Goal: Task Accomplishment & Management: Manage account settings

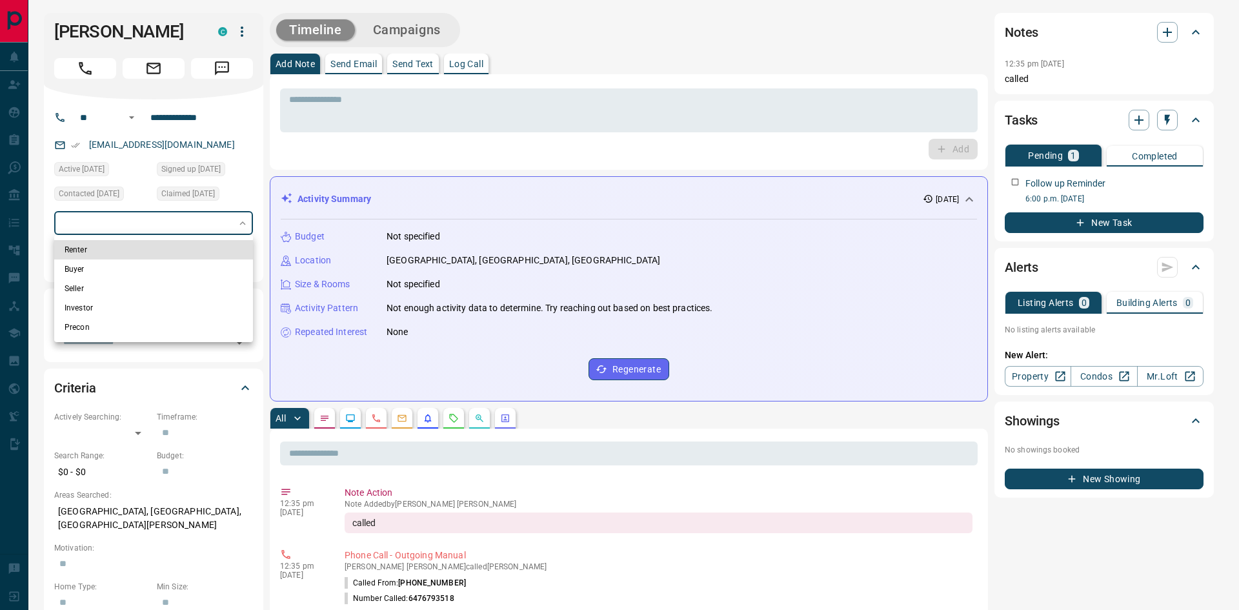
click at [231, 217] on div at bounding box center [619, 305] width 1239 height 610
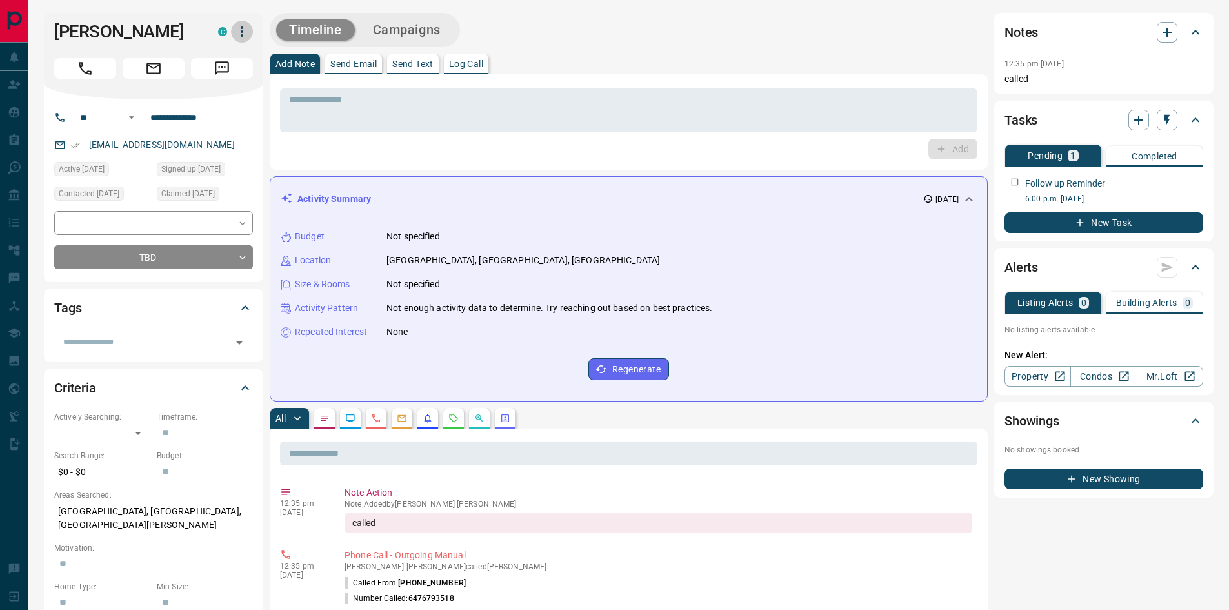
click at [242, 30] on icon "button" at bounding box center [241, 31] width 15 height 15
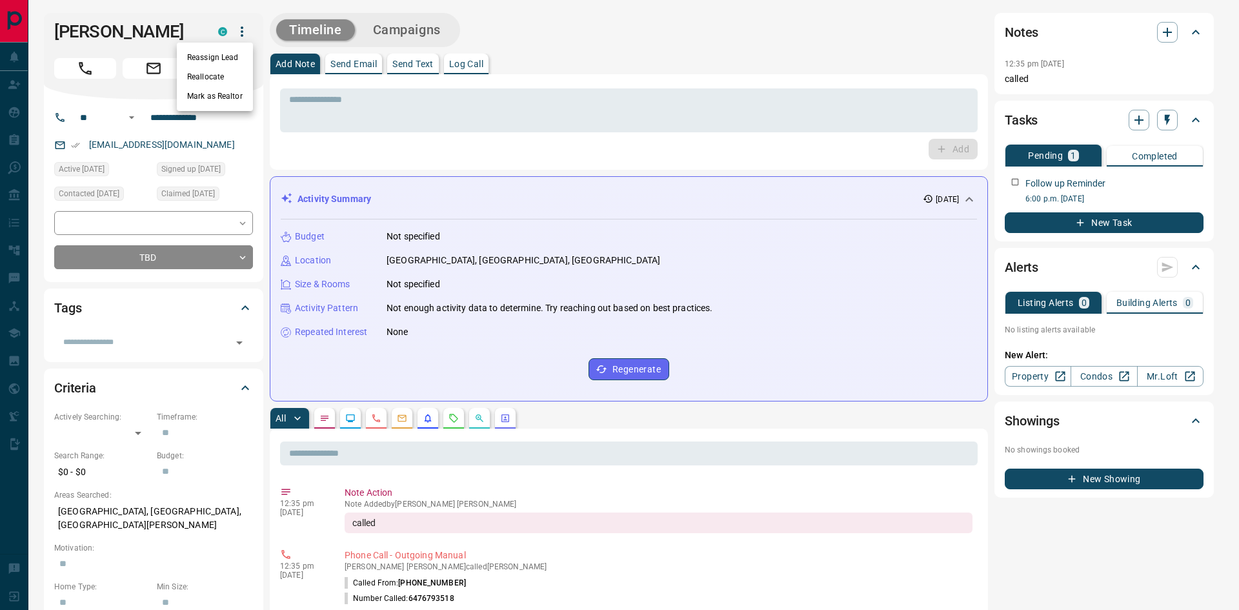
click at [229, 71] on li "Reallocate" at bounding box center [215, 76] width 76 height 19
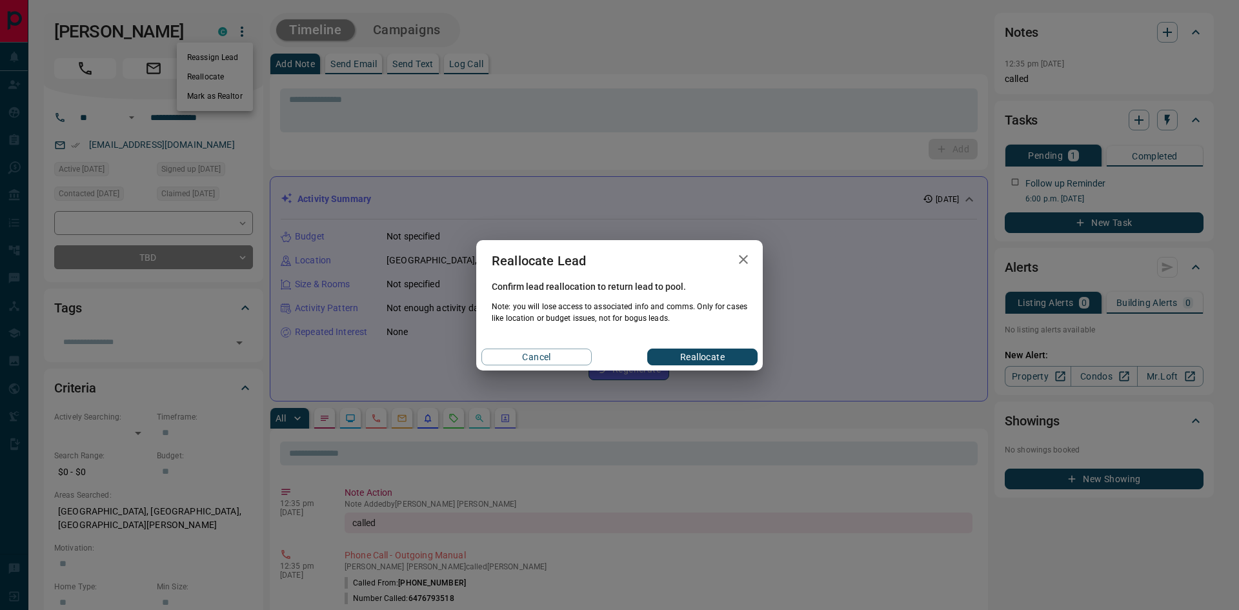
click at [707, 354] on button "Reallocate" at bounding box center [702, 356] width 110 height 17
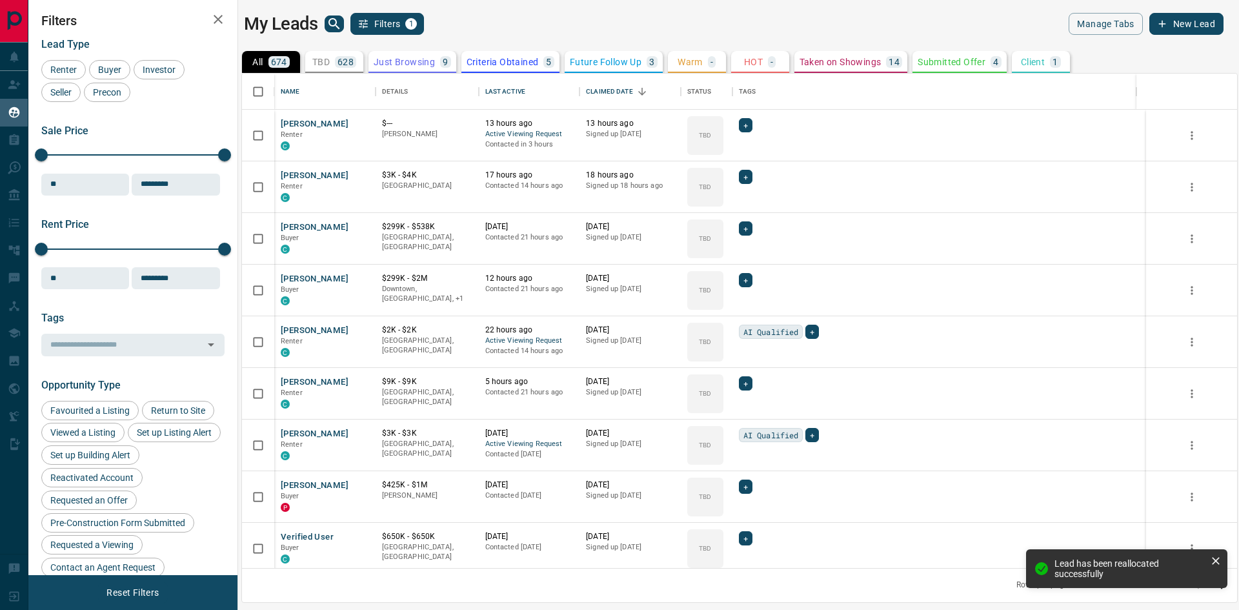
scroll to position [485, 985]
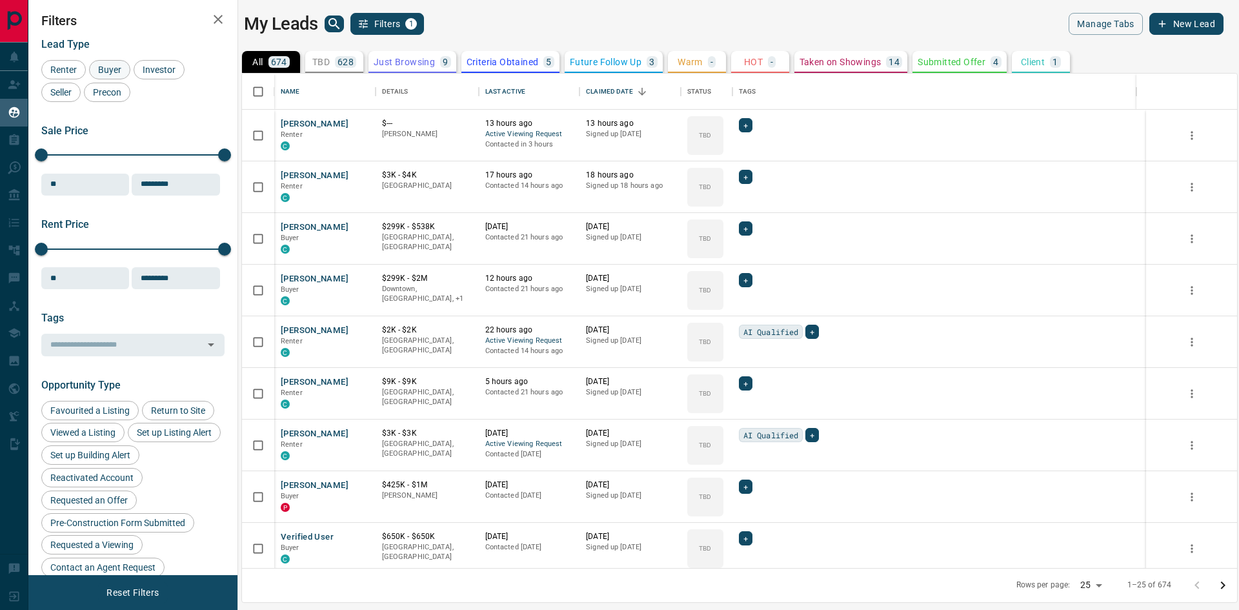
click at [117, 70] on span "Buyer" at bounding box center [110, 70] width 32 height 10
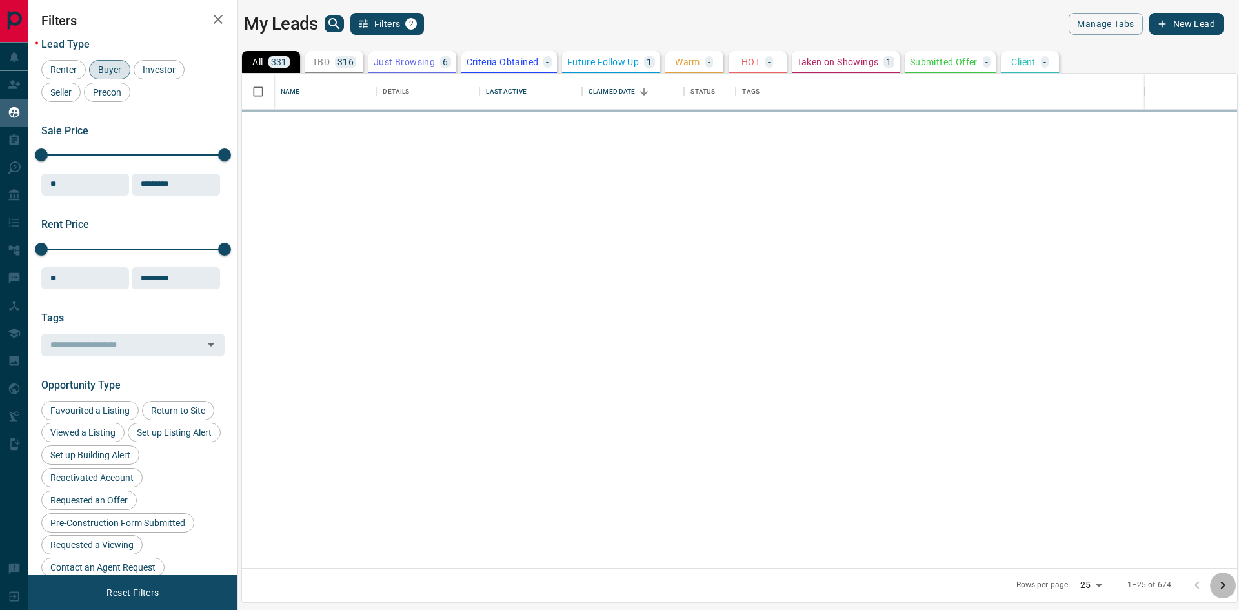
click at [1219, 583] on icon "Go to next page" at bounding box center [1222, 584] width 15 height 15
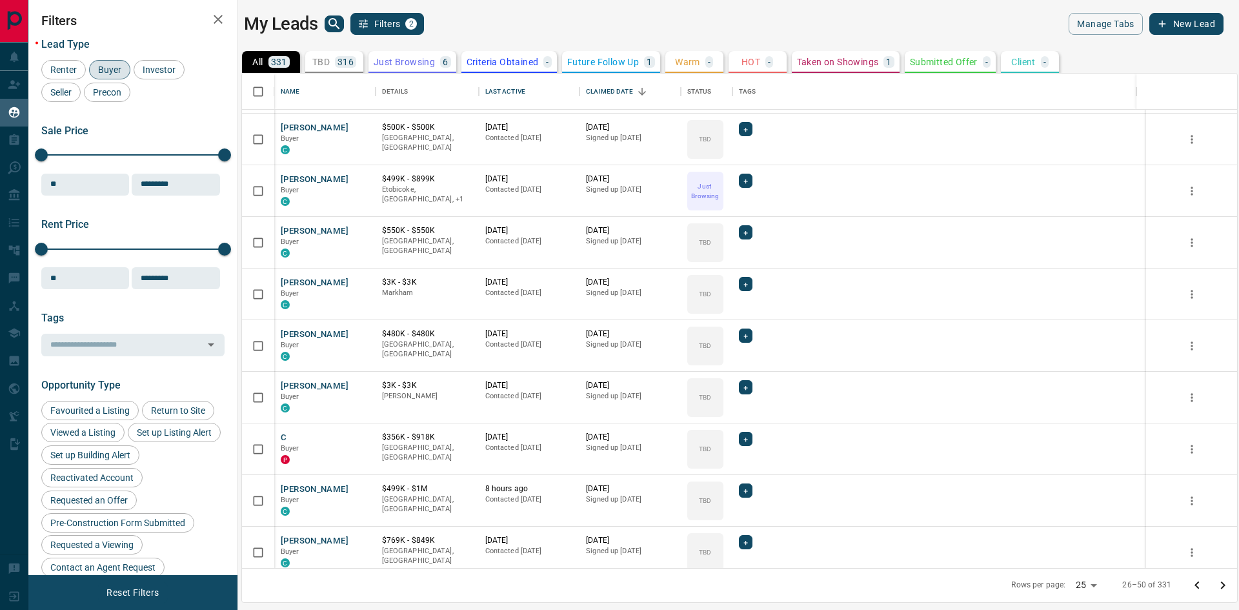
scroll to position [516, 0]
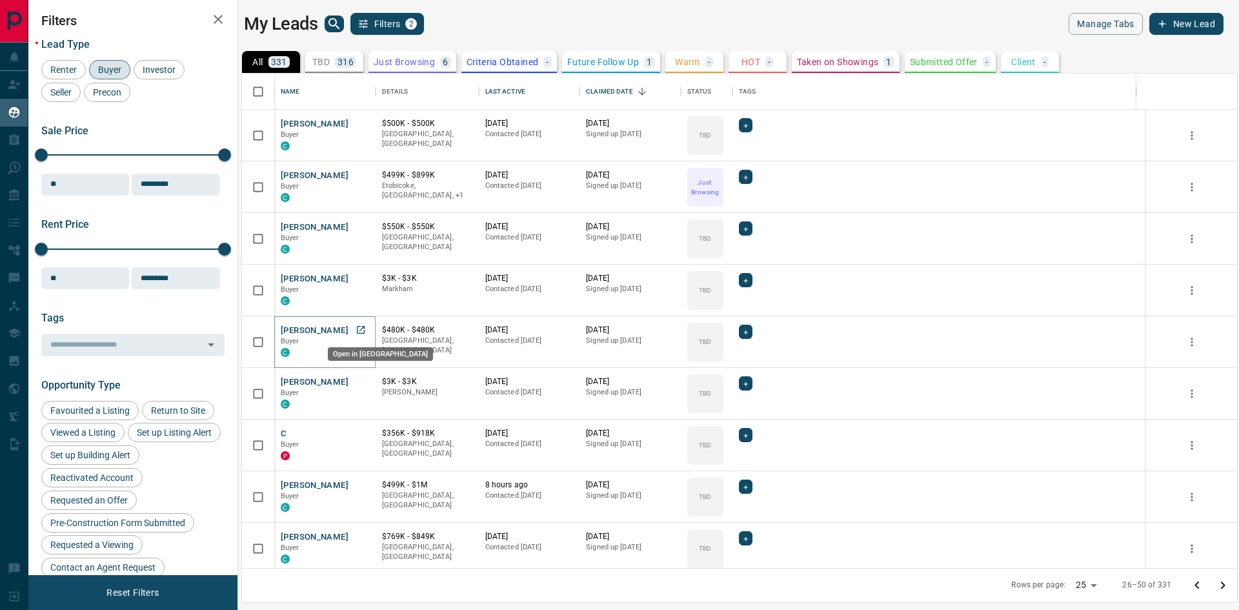
click at [361, 328] on icon "Open in New Tab" at bounding box center [361, 330] width 8 height 8
